Goal: Task Accomplishment & Management: Manage account settings

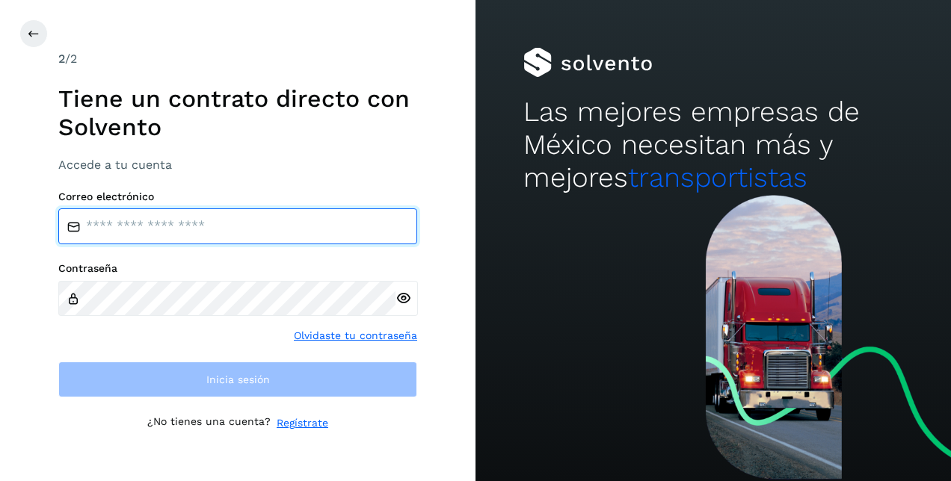
type input "**********"
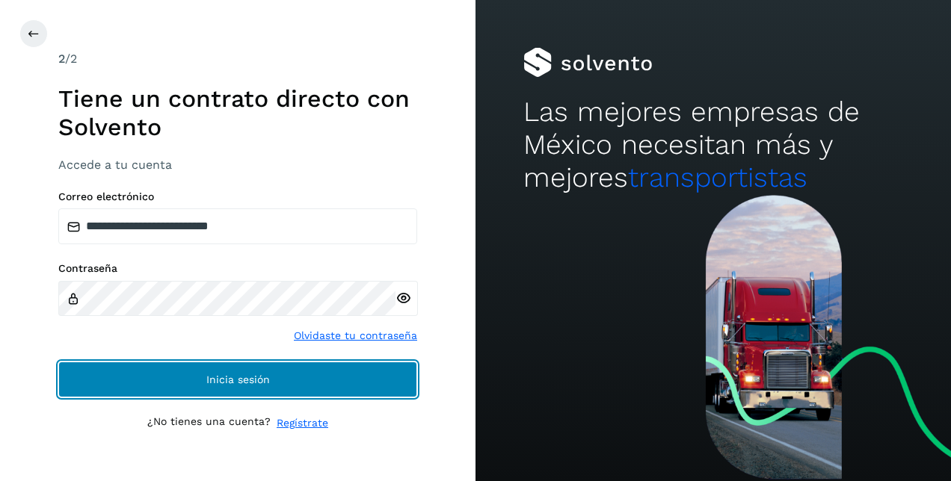
click at [219, 375] on span "Inicia sesión" at bounding box center [238, 379] width 64 height 10
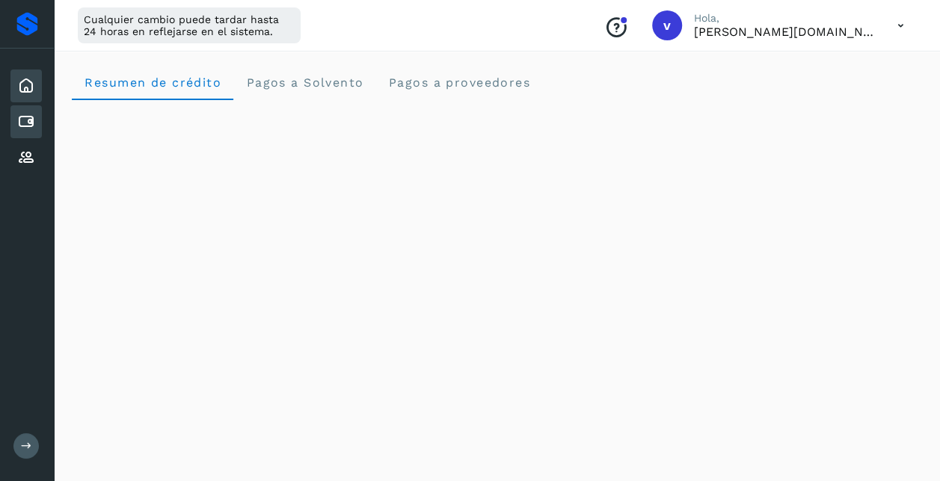
click at [32, 117] on icon at bounding box center [26, 122] width 18 height 18
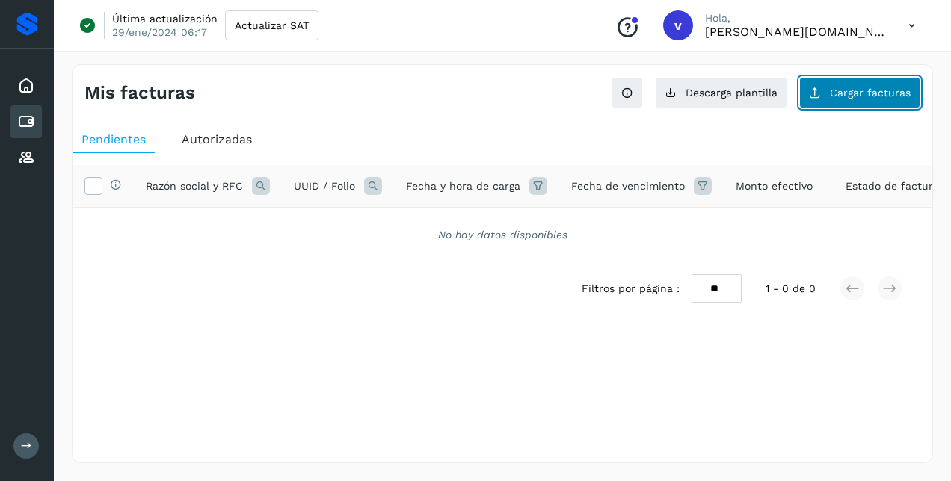
click at [854, 90] on span "Cargar facturas" at bounding box center [870, 92] width 81 height 10
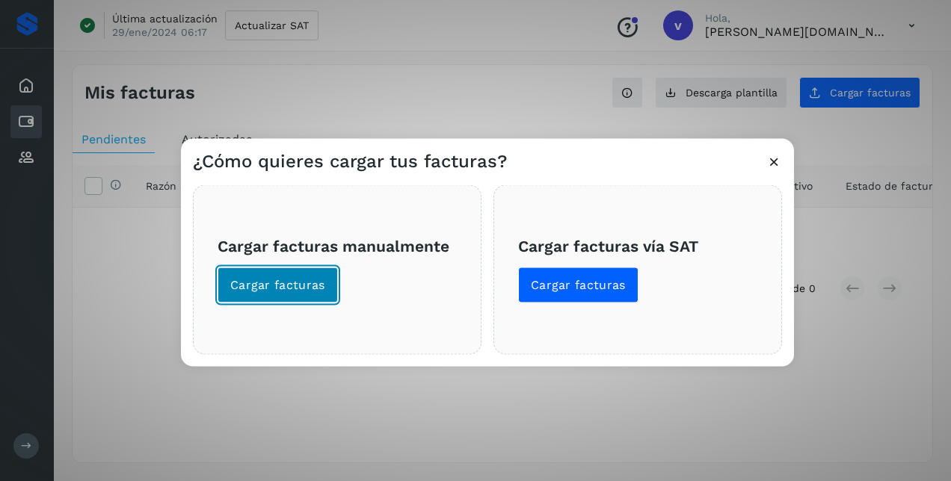
click at [297, 283] on span "Cargar facturas" at bounding box center [277, 285] width 95 height 16
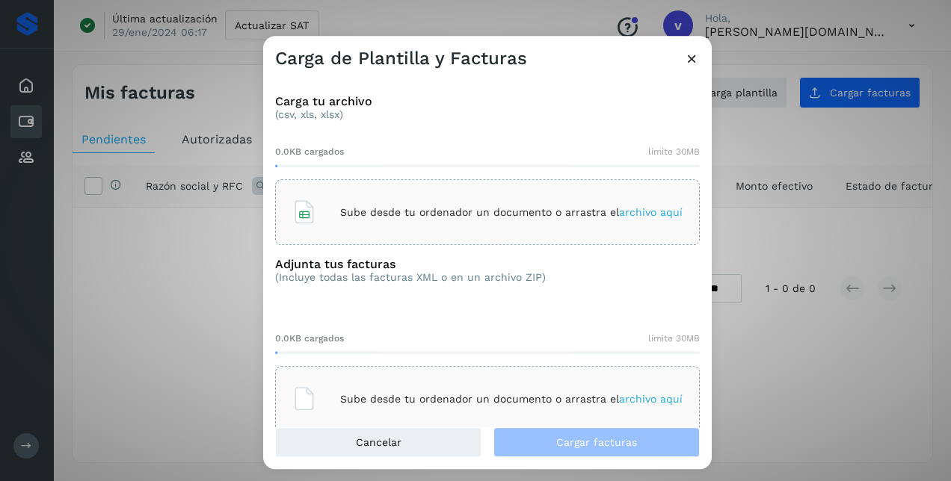
click at [652, 215] on span "archivo aquí" at bounding box center [651, 212] width 64 height 12
click at [637, 399] on span "archivo aquí" at bounding box center [651, 399] width 64 height 12
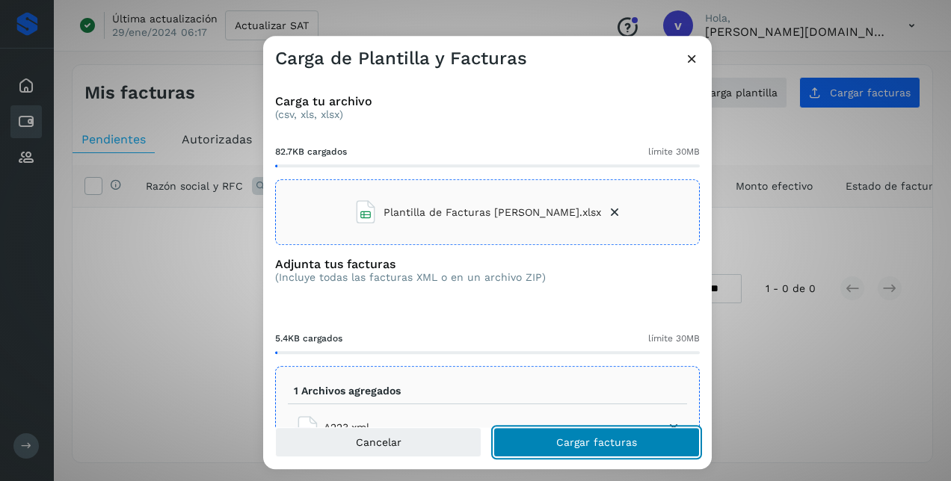
click at [626, 441] on span "Cargar facturas" at bounding box center [596, 442] width 81 height 10
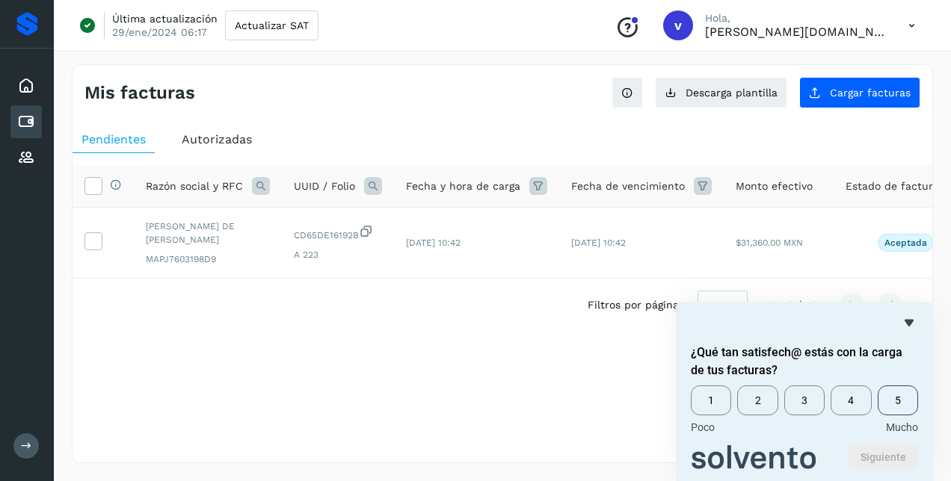
click at [901, 393] on span "5" at bounding box center [898, 401] width 40 height 30
click at [898, 454] on button "Siguiente" at bounding box center [883, 457] width 70 height 24
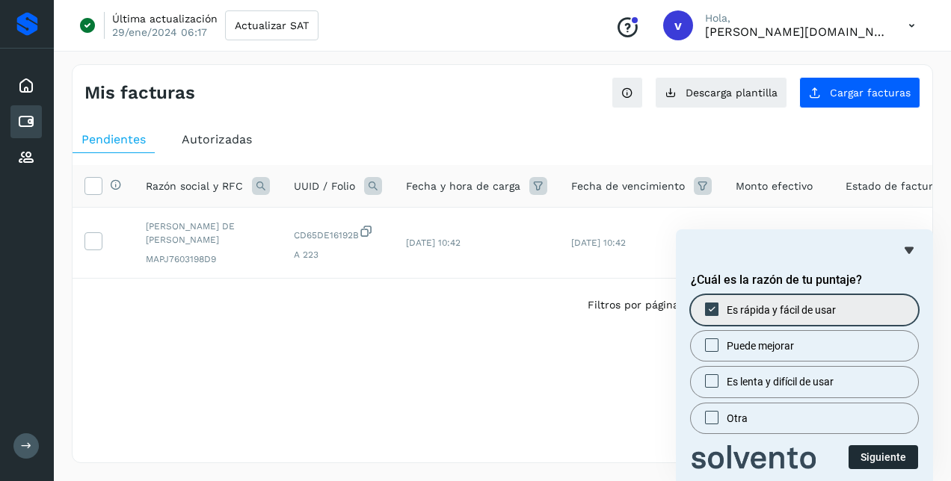
click at [874, 462] on button "Siguiente" at bounding box center [883, 457] width 70 height 24
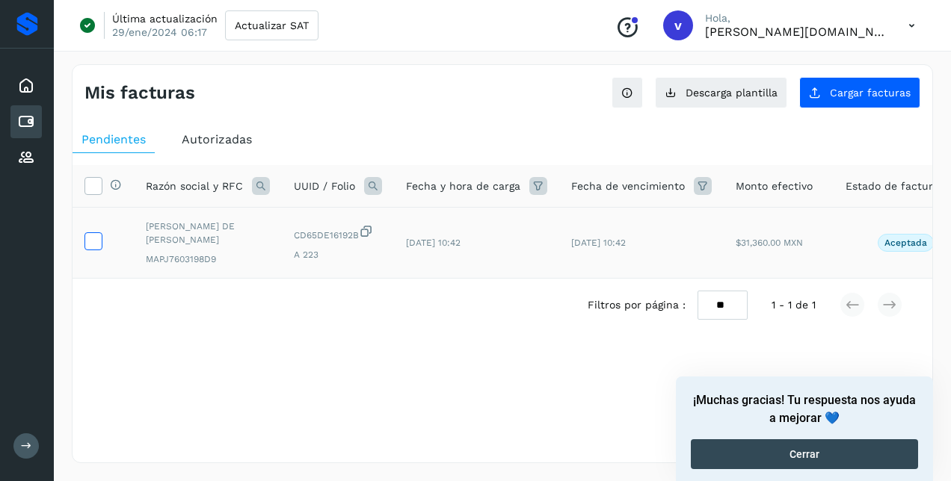
click at [90, 239] on icon at bounding box center [93, 240] width 16 height 16
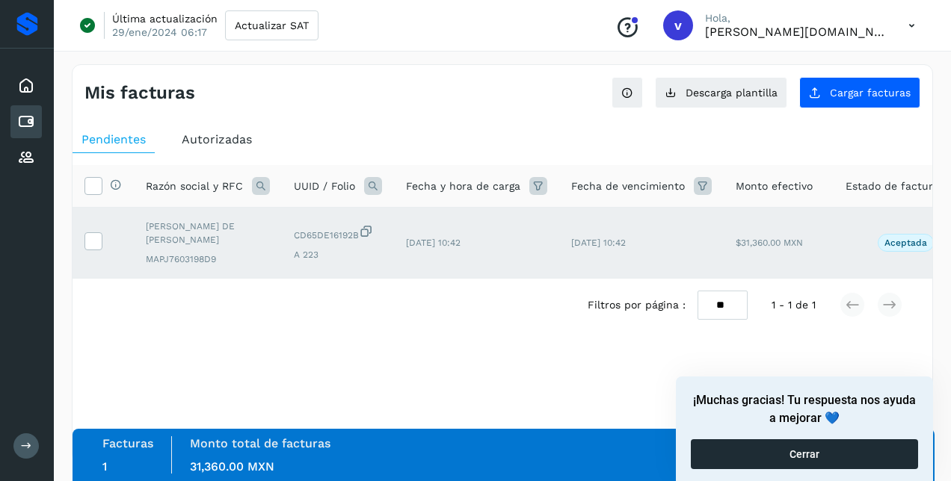
click at [750, 451] on button "Cerrar" at bounding box center [804, 455] width 227 height 30
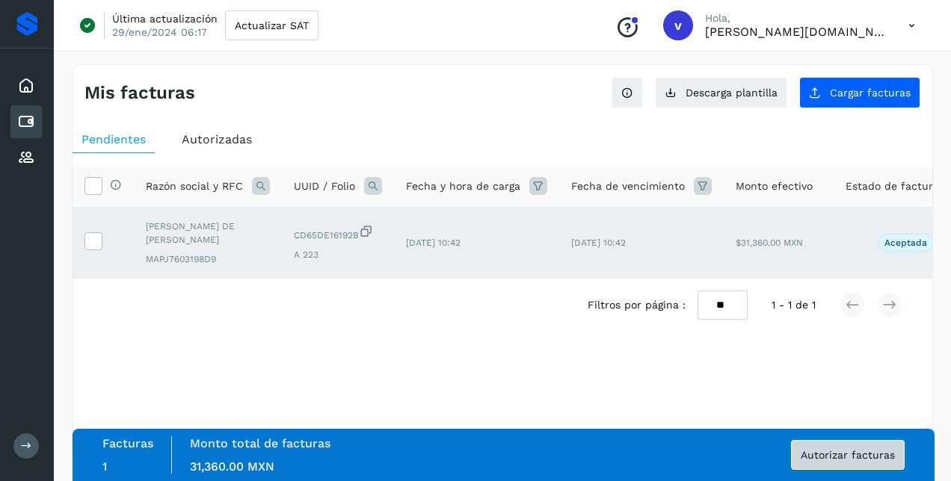
click at [851, 456] on span "Autorizar facturas" at bounding box center [848, 455] width 94 height 10
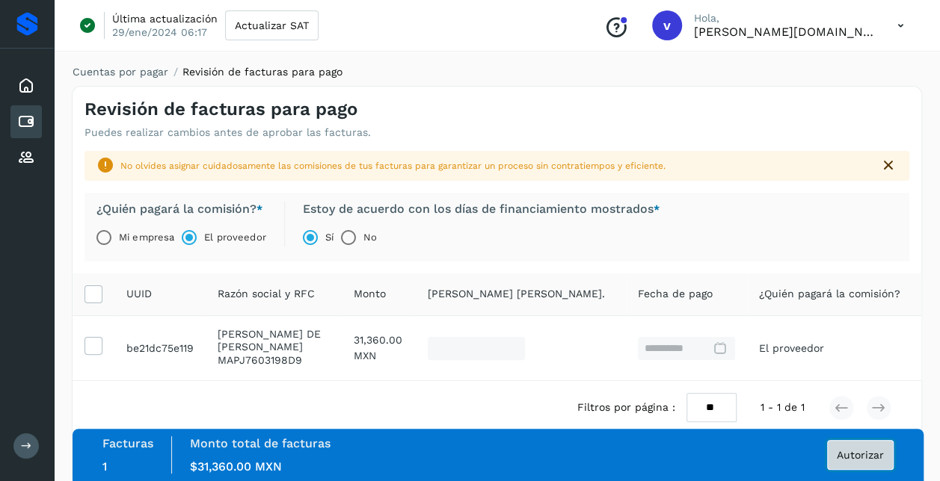
click at [858, 454] on span "Autorizar" at bounding box center [859, 455] width 47 height 10
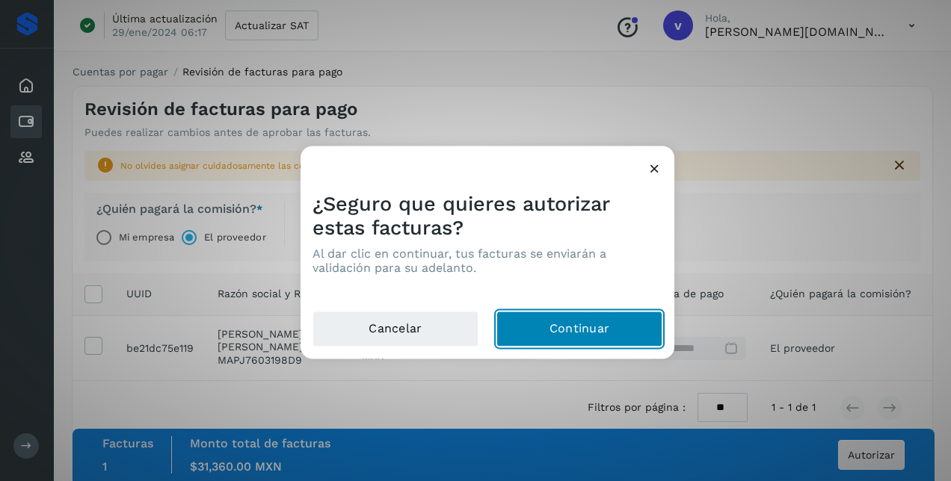
click at [587, 323] on button "Continuar" at bounding box center [579, 330] width 166 height 36
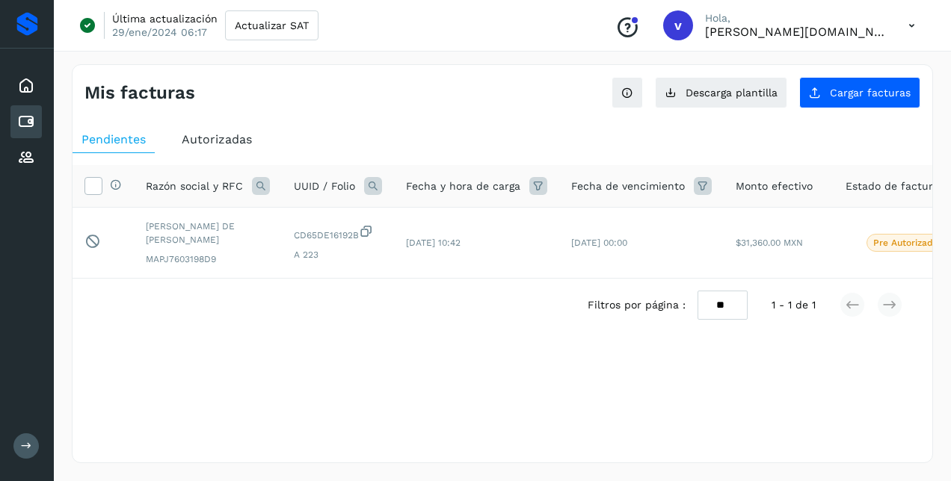
click at [909, 30] on icon at bounding box center [911, 25] width 31 height 31
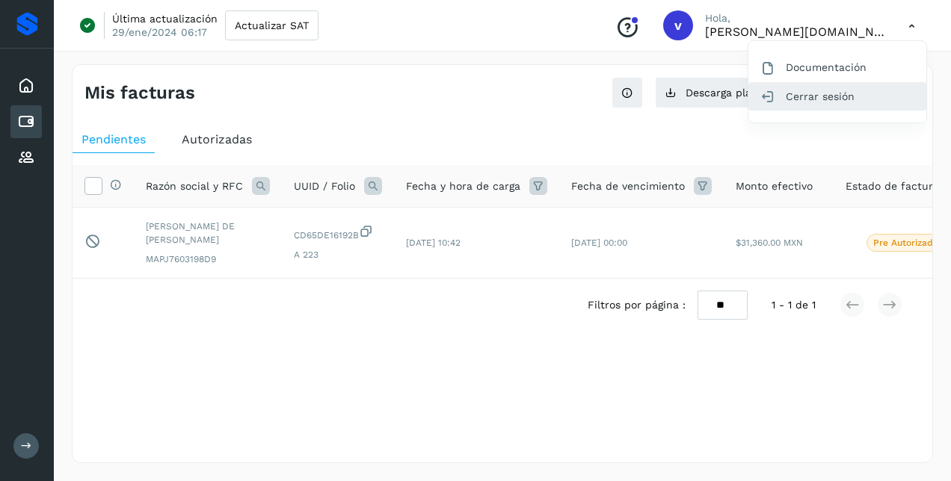
click at [815, 93] on div "Cerrar sesión" at bounding box center [837, 96] width 178 height 28
